Goal: Task Accomplishment & Management: Use online tool/utility

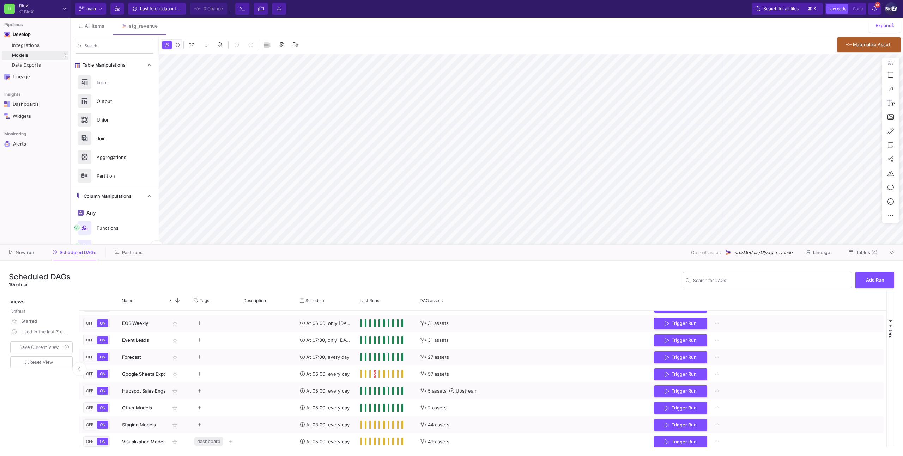
scroll to position [30, 0]
type input "-9"
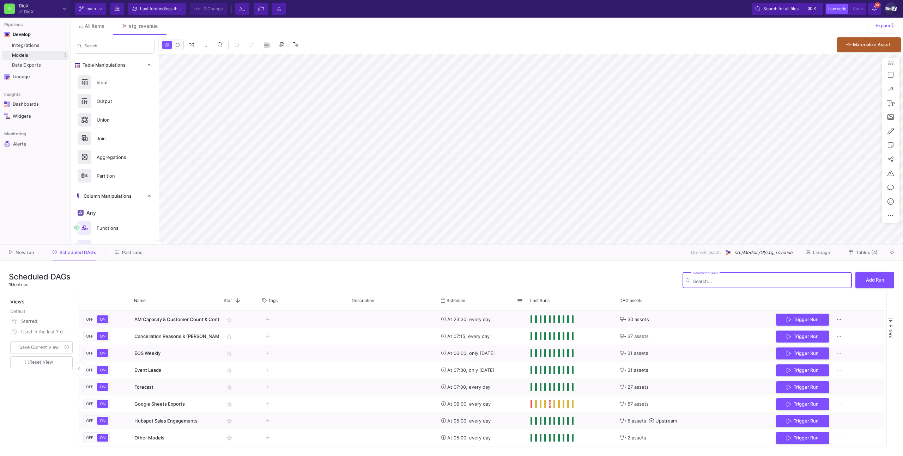
type input "-9"
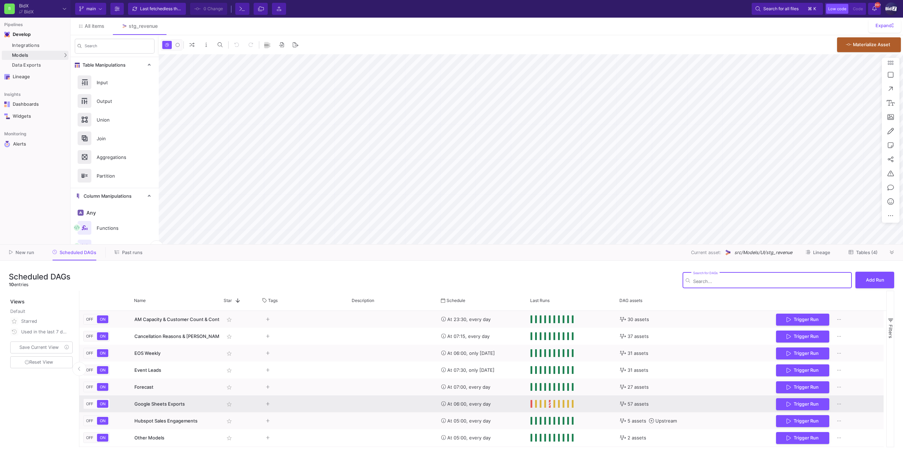
click at [532, 405] on span "Press SPACE to select this row." at bounding box center [531, 404] width 2 height 8
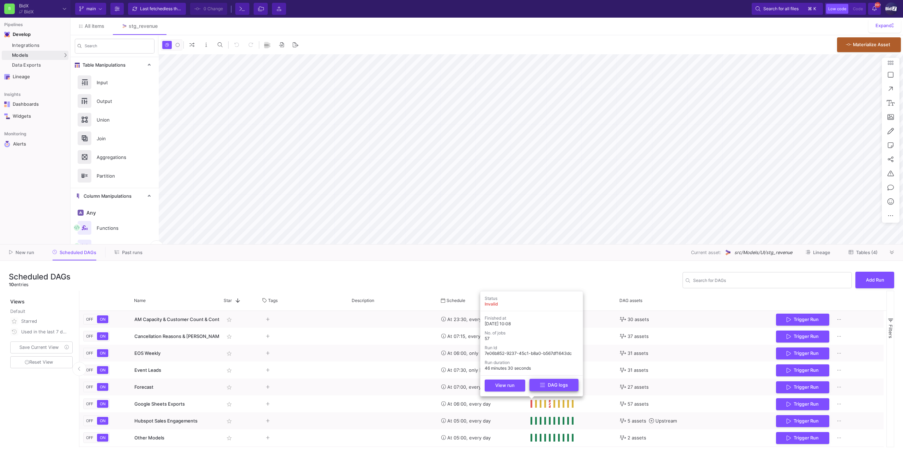
click at [535, 390] on button "DAG logs" at bounding box center [553, 385] width 49 height 12
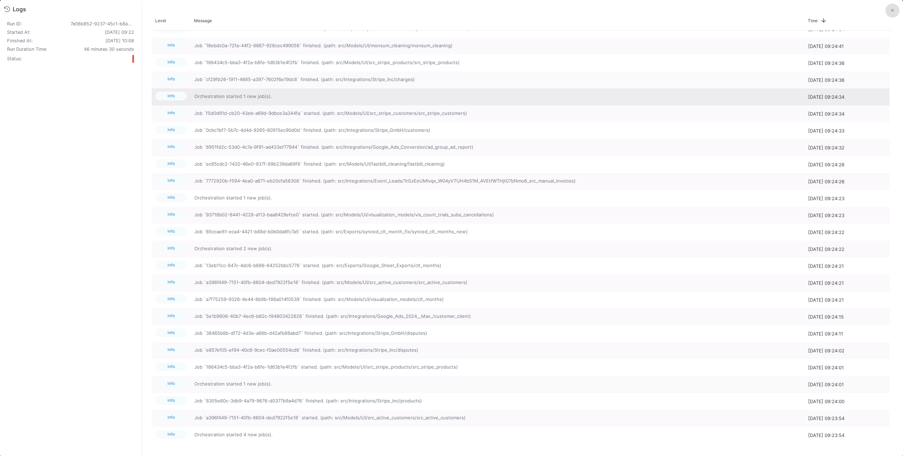
scroll to position [864, 0]
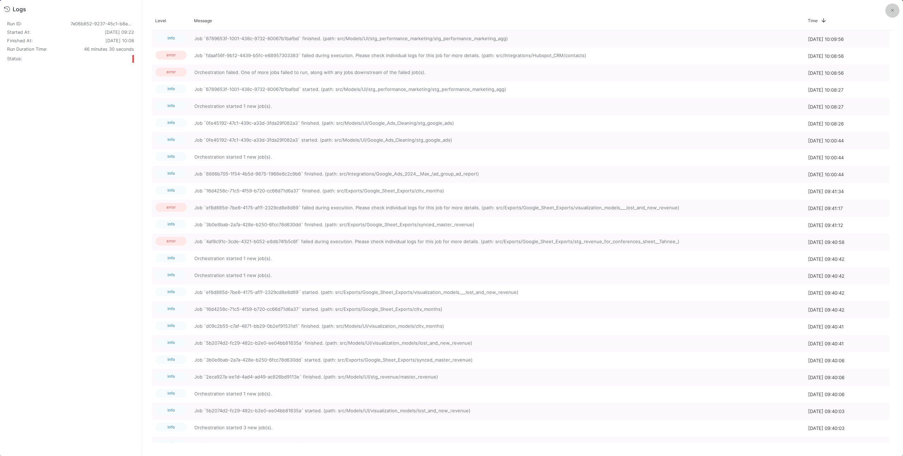
click at [889, 15] on button at bounding box center [892, 11] width 14 height 14
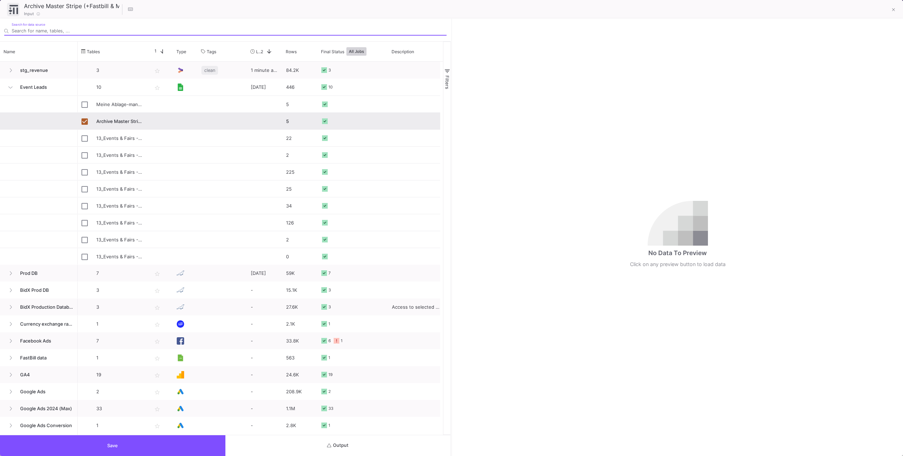
click at [351, 443] on button "Output" at bounding box center [337, 446] width 225 height 21
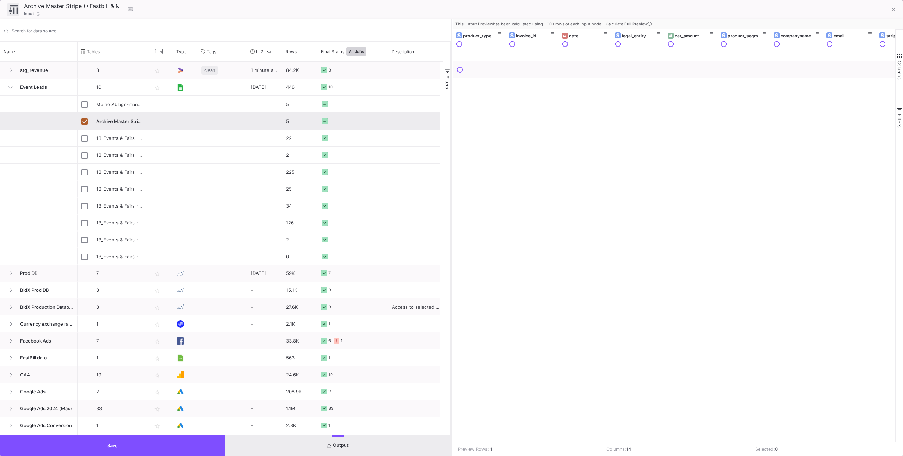
click at [626, 25] on span "Calculate Full Preview" at bounding box center [629, 24] width 47 height 5
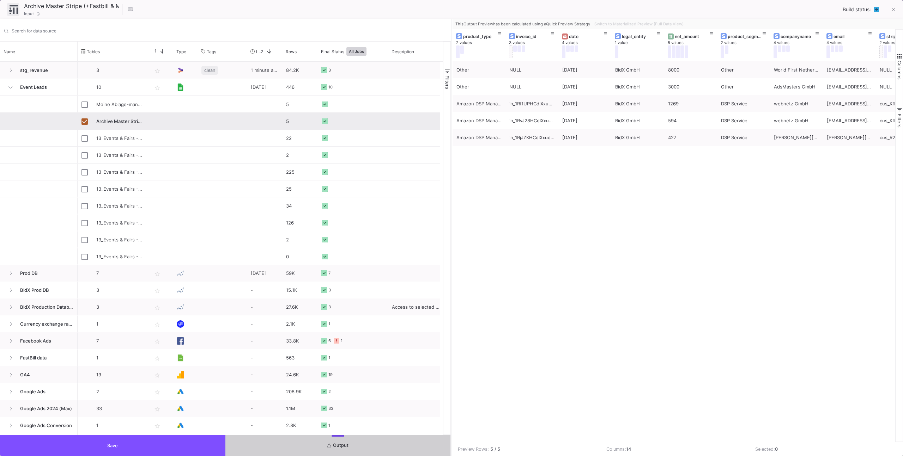
click at [192, 450] on button "Save" at bounding box center [112, 446] width 225 height 21
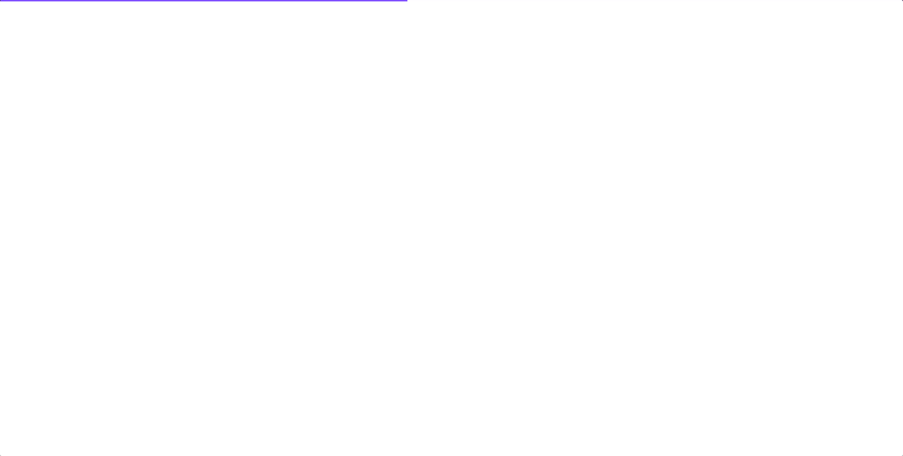
click at [375, 163] on div at bounding box center [451, 228] width 903 height 456
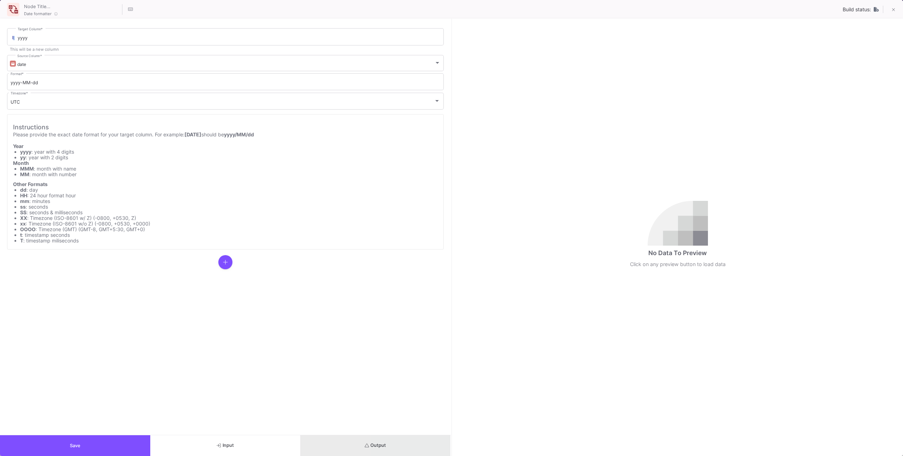
click at [321, 449] on button "Output" at bounding box center [375, 446] width 150 height 21
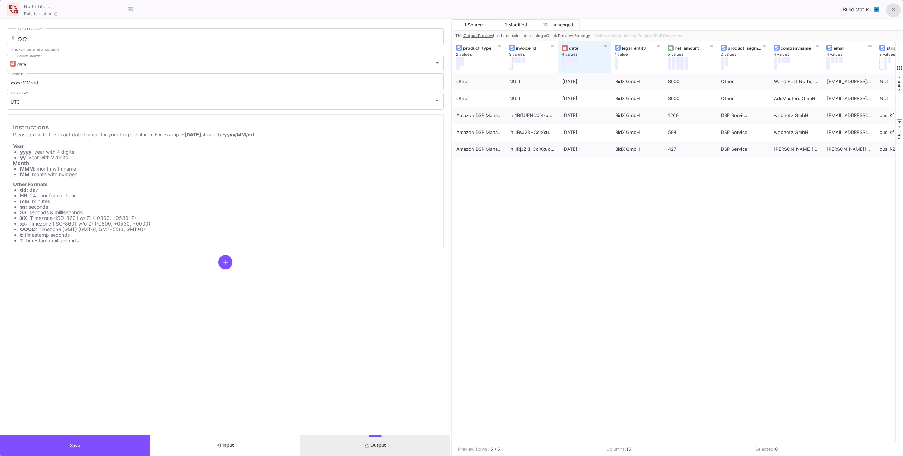
click at [891, 11] on button at bounding box center [893, 10] width 14 height 14
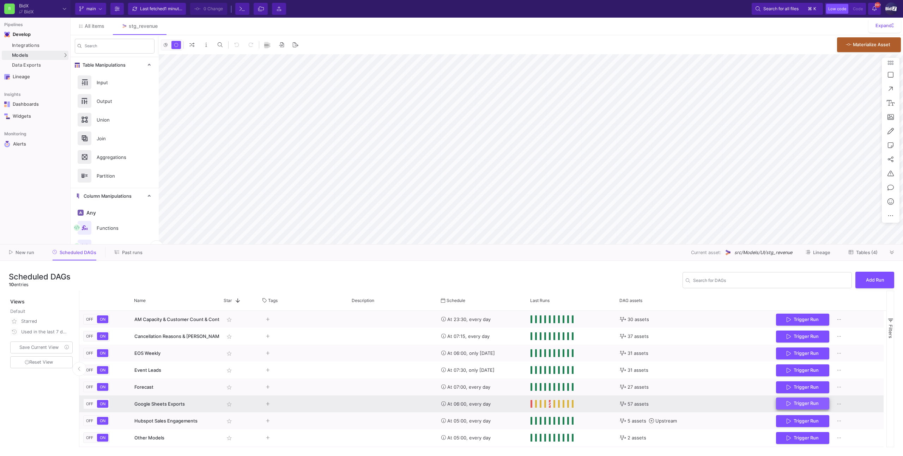
click at [785, 409] on button "Trigger Run" at bounding box center [802, 404] width 53 height 12
